Goal: Task Accomplishment & Management: Manage account settings

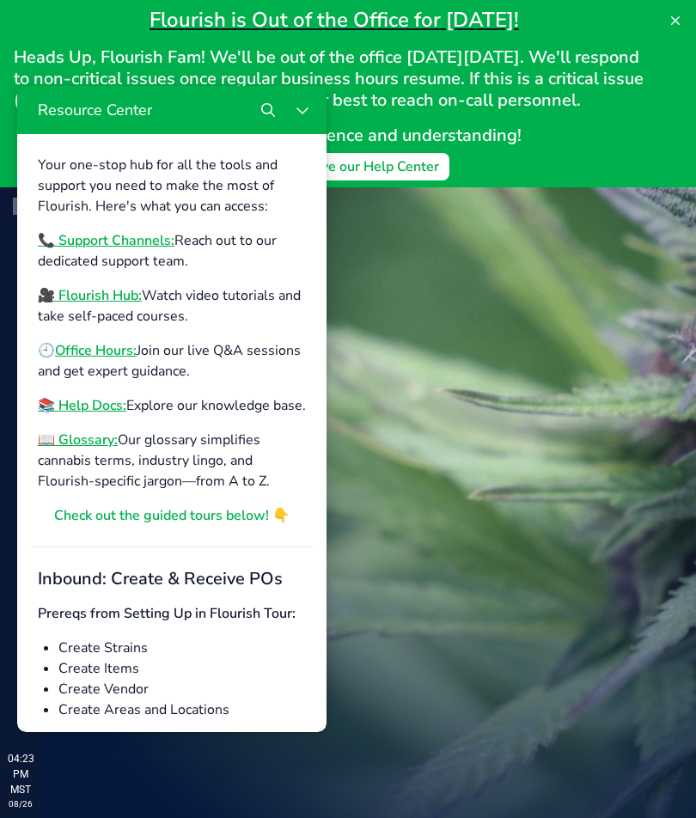
click at [670, 20] on icon at bounding box center [675, 21] width 14 height 14
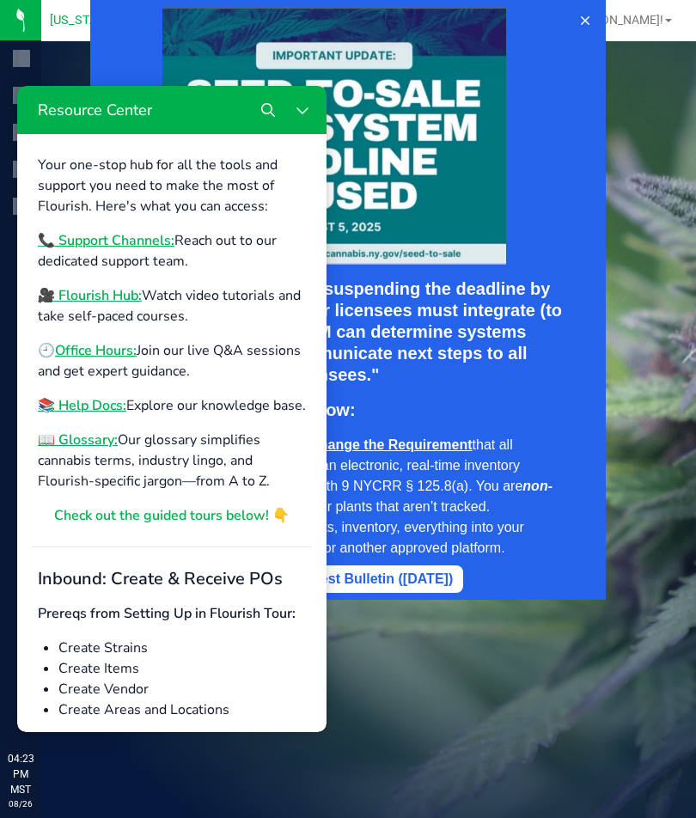
click at [302, 117] on button "Close Resource Center" at bounding box center [302, 110] width 34 height 34
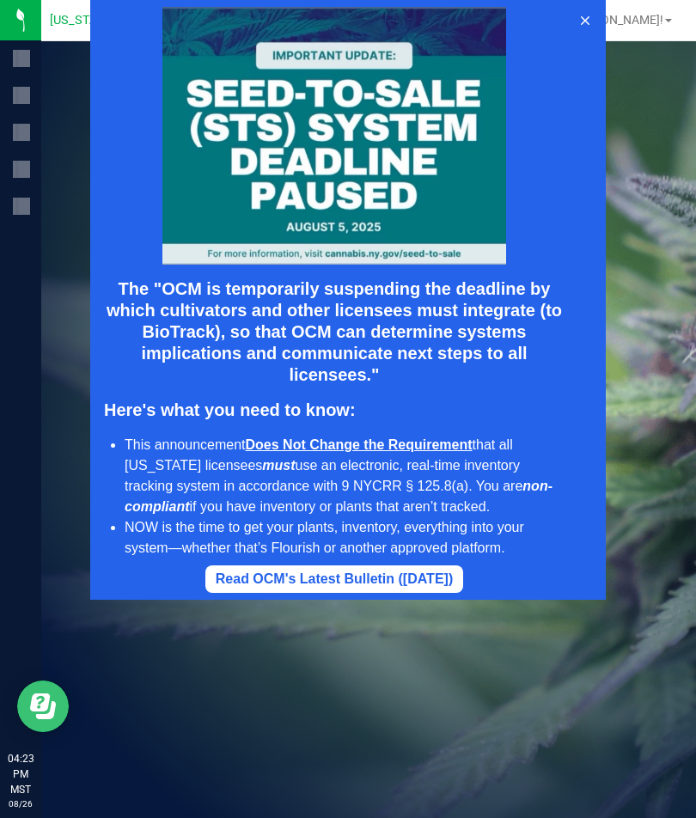
click at [584, 33] on button at bounding box center [584, 20] width 27 height 27
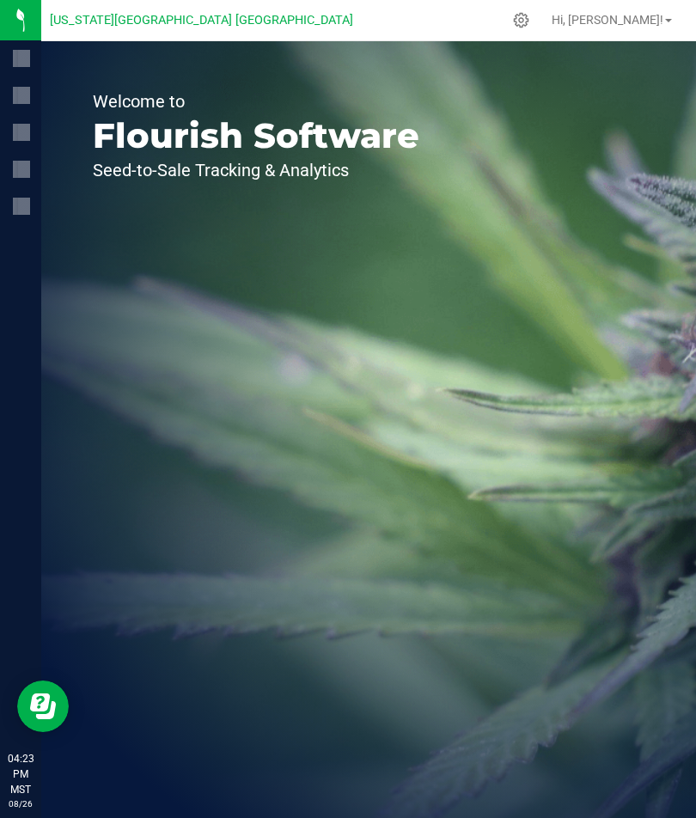
click at [641, 24] on span "Hi, [PERSON_NAME]!" at bounding box center [607, 20] width 112 height 14
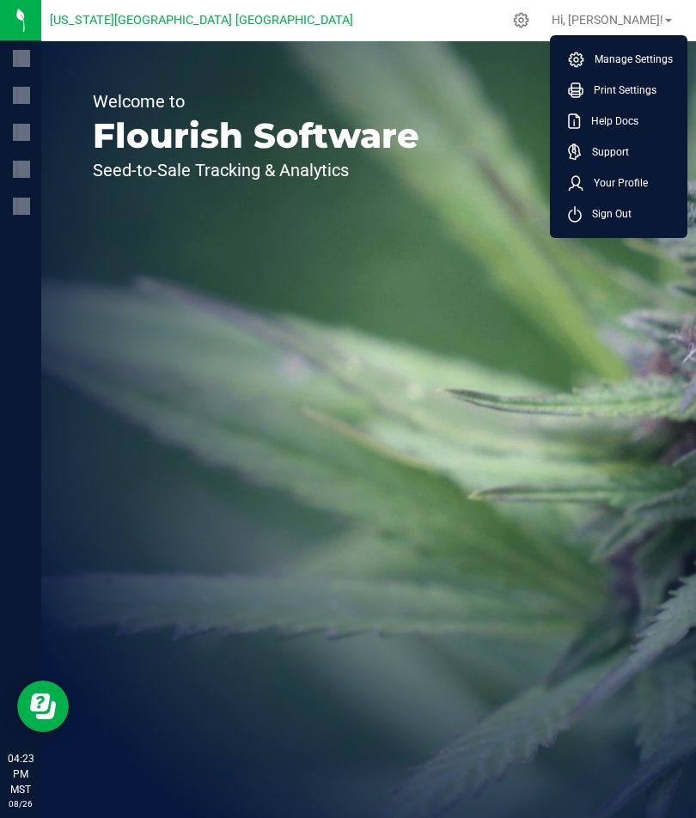
click at [618, 185] on span "Your Profile" at bounding box center [615, 182] width 64 height 17
